Goal: Task Accomplishment & Management: Manage account settings

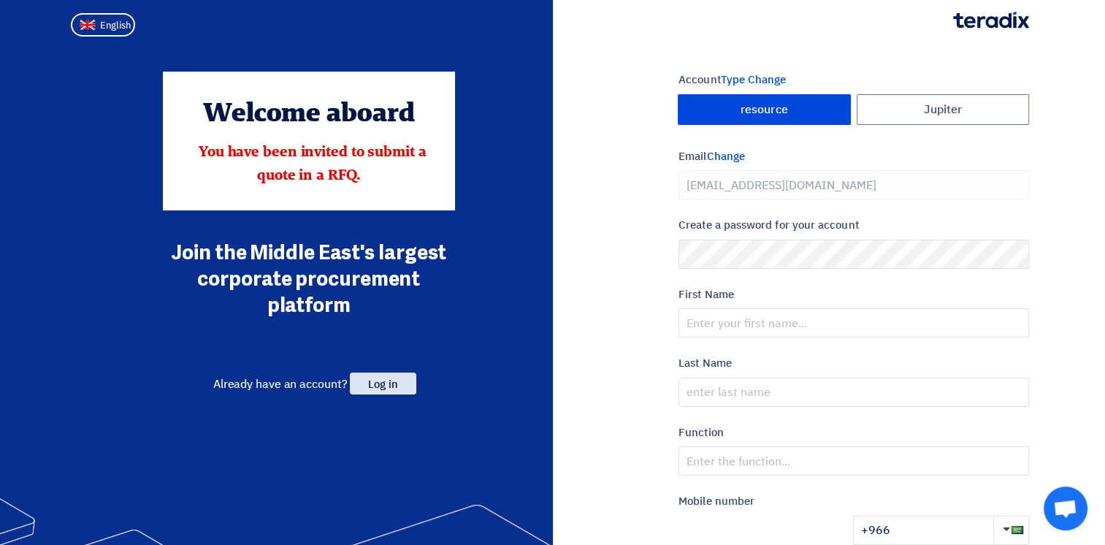
click at [384, 375] on span "Log in" at bounding box center [383, 383] width 66 height 22
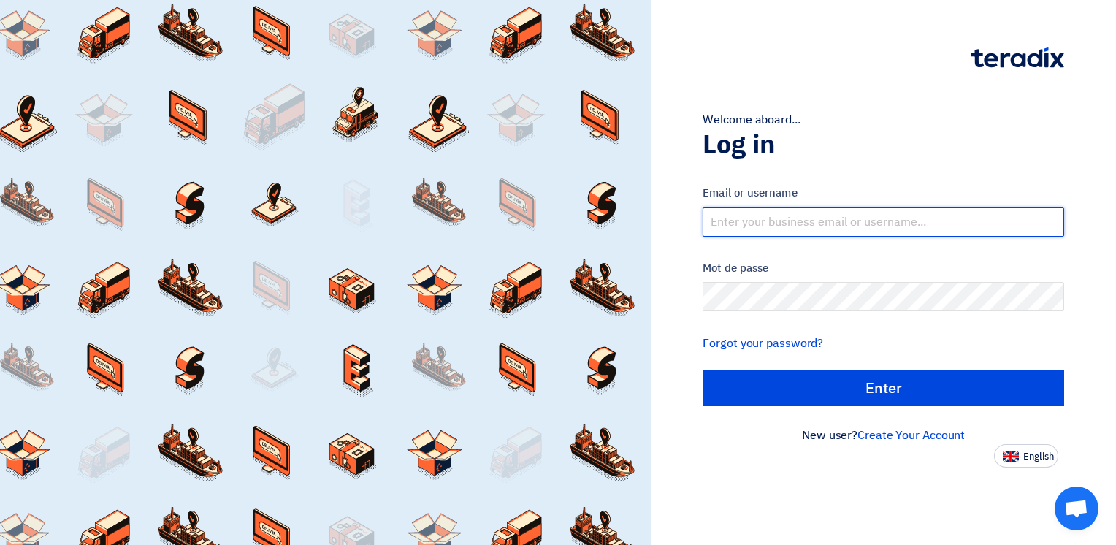
click at [778, 218] on input "text" at bounding box center [882, 221] width 361 height 29
type input "[PERSON_NAME][EMAIL_ADDRESS][DOMAIN_NAME]"
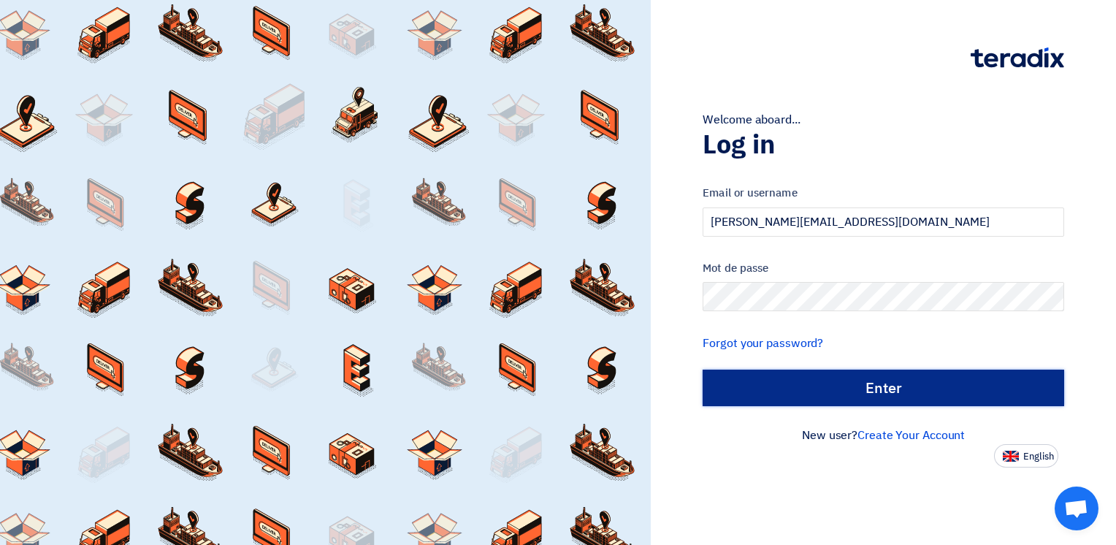
click at [875, 389] on input "الدخول" at bounding box center [882, 387] width 361 height 37
type input "Sign in"
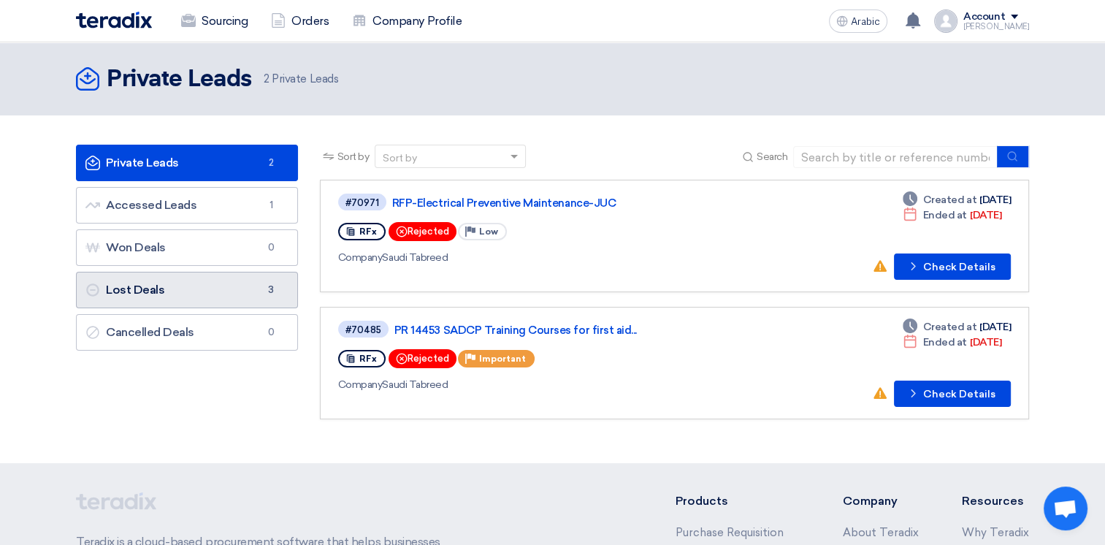
click at [172, 291] on link "Lost Deals Lost Deals 3" at bounding box center [187, 290] width 222 height 37
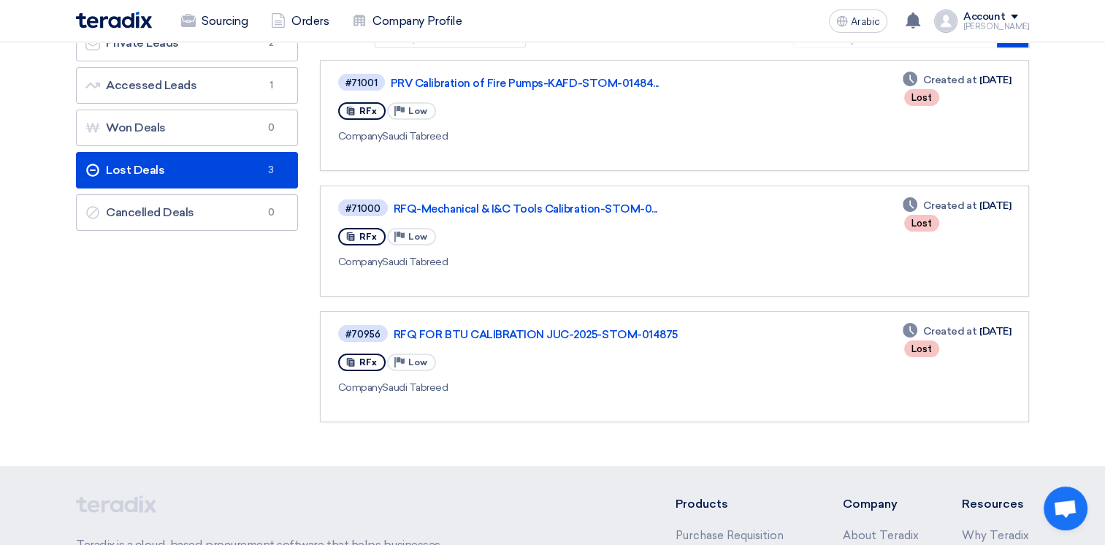
scroll to position [146, 0]
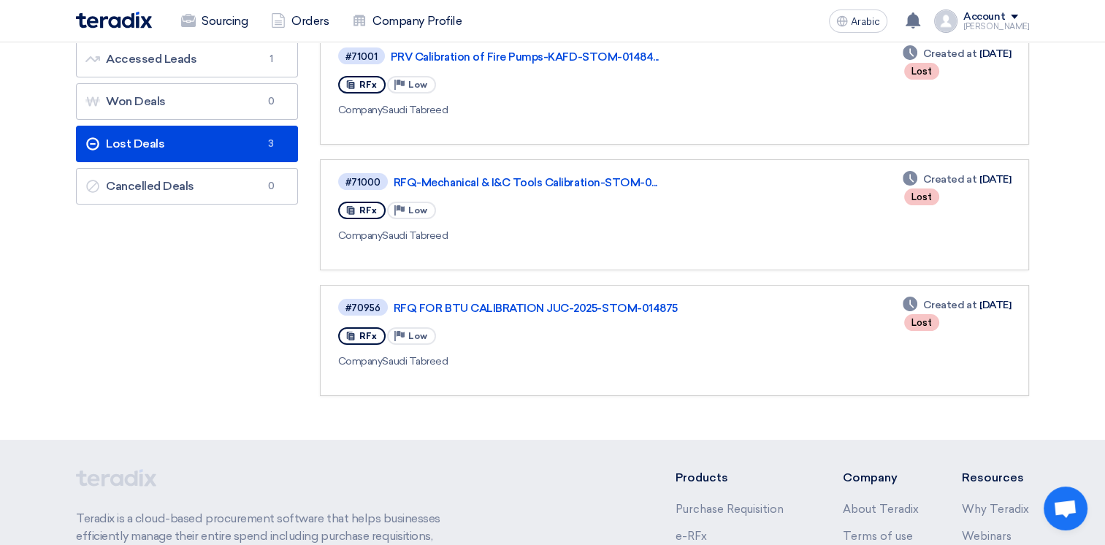
drag, startPoint x: 739, startPoint y: 383, endPoint x: 746, endPoint y: 364, distance: 21.0
click at [739, 383] on link "#70956 RFQ FOR BTU CALIBRATION JUC-2025-STOM-014875 RFx Priority Low Company Sa…" at bounding box center [674, 340] width 709 height 111
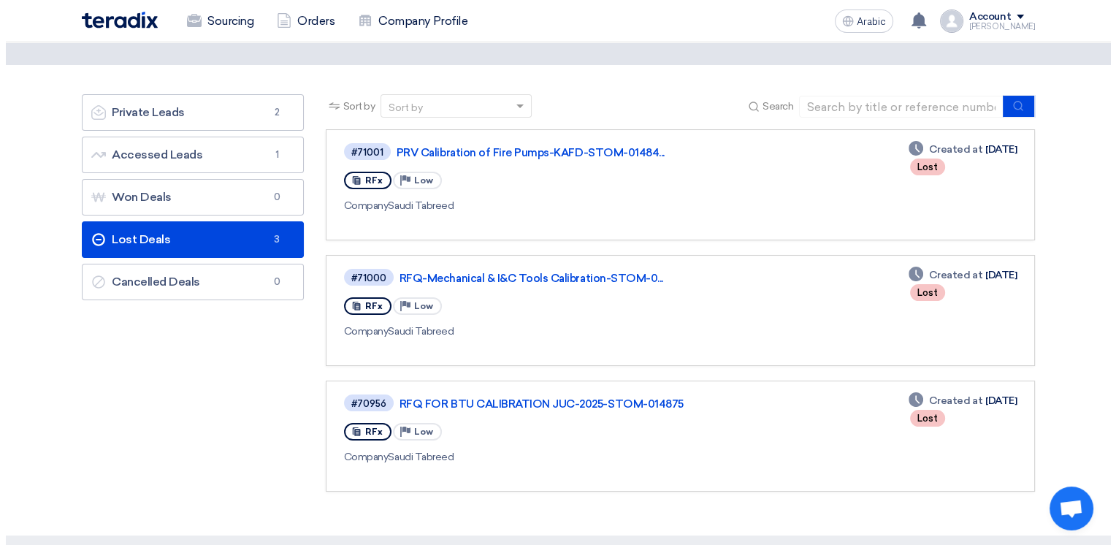
scroll to position [0, 0]
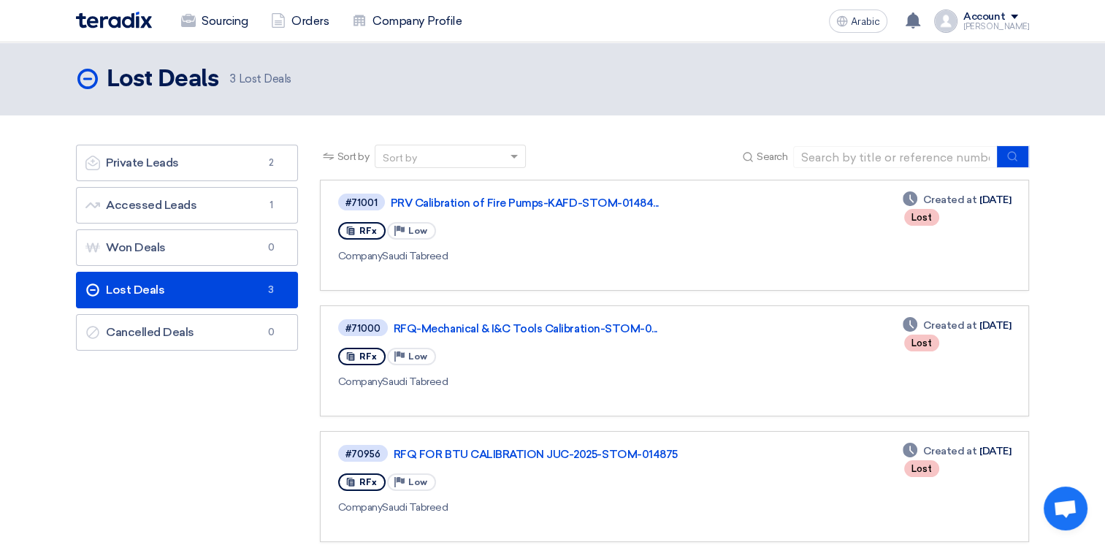
click at [1005, 11] on div "Account" at bounding box center [984, 17] width 42 height 12
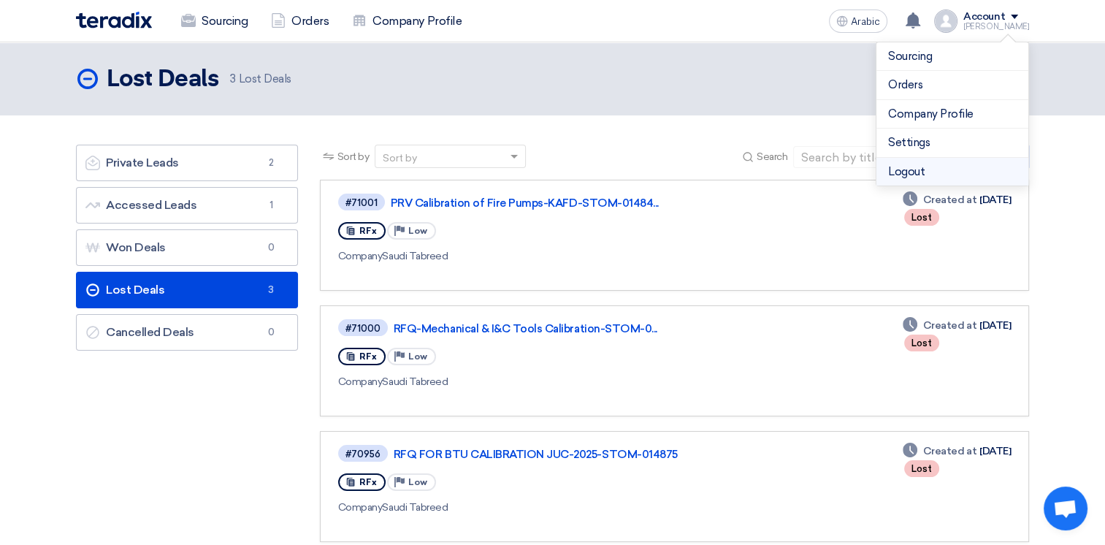
click at [904, 172] on li "Logout" at bounding box center [952, 172] width 152 height 28
